Goal: Task Accomplishment & Management: Complete application form

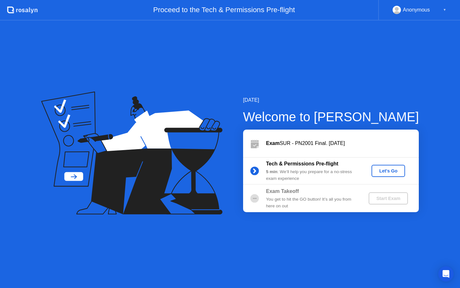
click at [382, 198] on div "Start Exam" at bounding box center [388, 198] width 34 height 5
click at [384, 171] on div "Let's Go" at bounding box center [388, 170] width 28 height 5
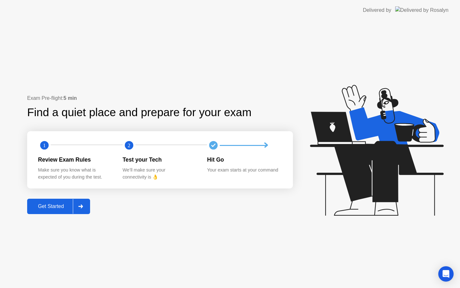
click at [63, 206] on div "Get Started" at bounding box center [51, 206] width 44 height 6
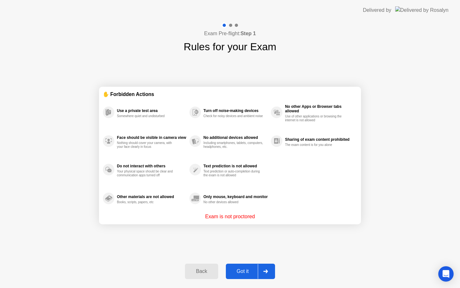
click at [248, 269] on div "Got it" at bounding box center [243, 271] width 30 height 6
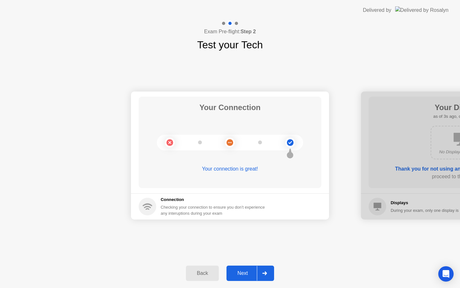
click at [251, 272] on div "Next" at bounding box center [242, 273] width 28 height 6
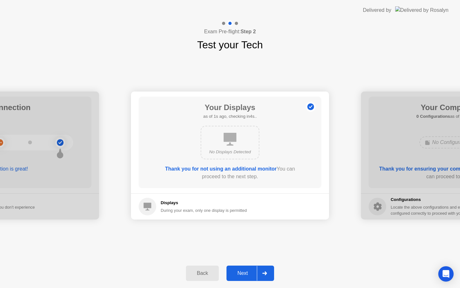
click at [251, 272] on div "Next" at bounding box center [242, 273] width 28 height 6
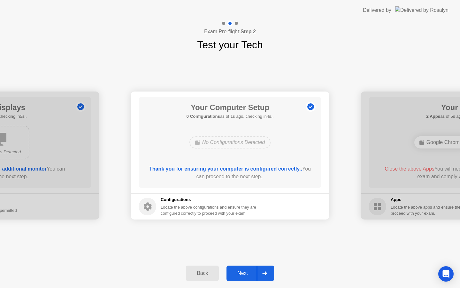
click at [251, 272] on div "Next" at bounding box center [242, 273] width 28 height 6
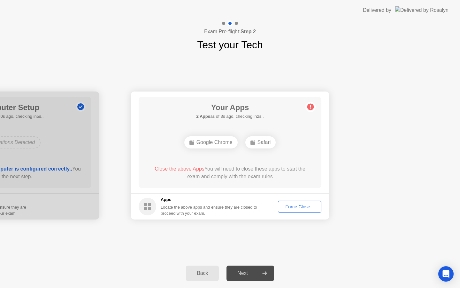
click at [293, 204] on div "Force Close..." at bounding box center [299, 206] width 39 height 5
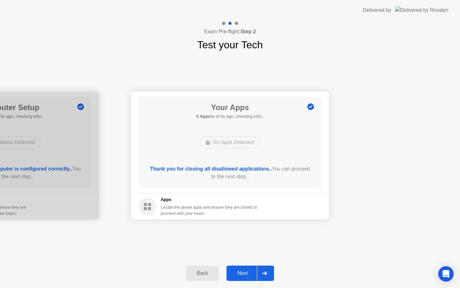
click at [250, 271] on div "Next" at bounding box center [242, 273] width 28 height 6
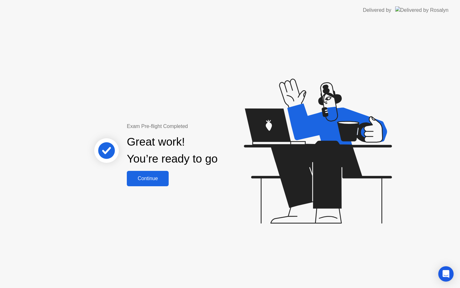
click at [151, 179] on div "Continue" at bounding box center [148, 178] width 38 height 6
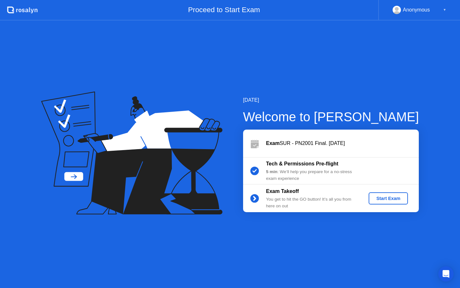
click at [396, 200] on div "Start Exam" at bounding box center [388, 198] width 34 height 5
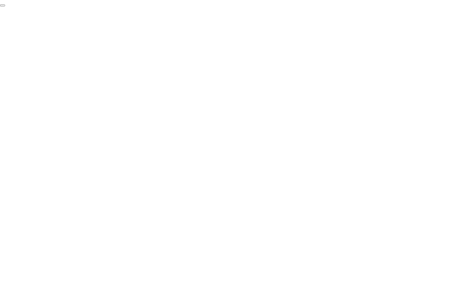
click div "End Proctoring Session"
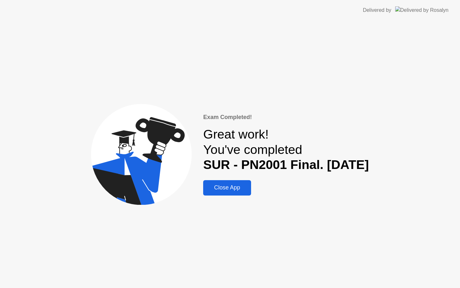
click at [215, 188] on div "Close App" at bounding box center [227, 187] width 44 height 7
